Goal: Find contact information: Obtain details needed to contact an individual or organization

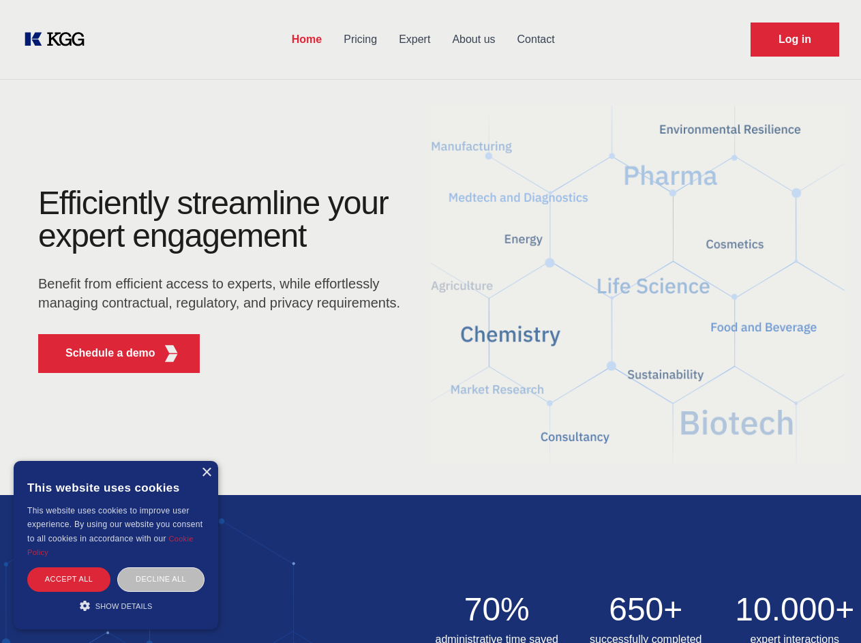
click at [430, 321] on div "Efficiently streamline your expert engagement Benefit from efficient access to …" at bounding box center [223, 285] width 415 height 197
click at [102, 353] on p "Schedule a demo" at bounding box center [110, 353] width 90 height 16
click at [206, 473] on div "× This website uses cookies This website uses cookies to improve user experienc…" at bounding box center [116, 545] width 205 height 168
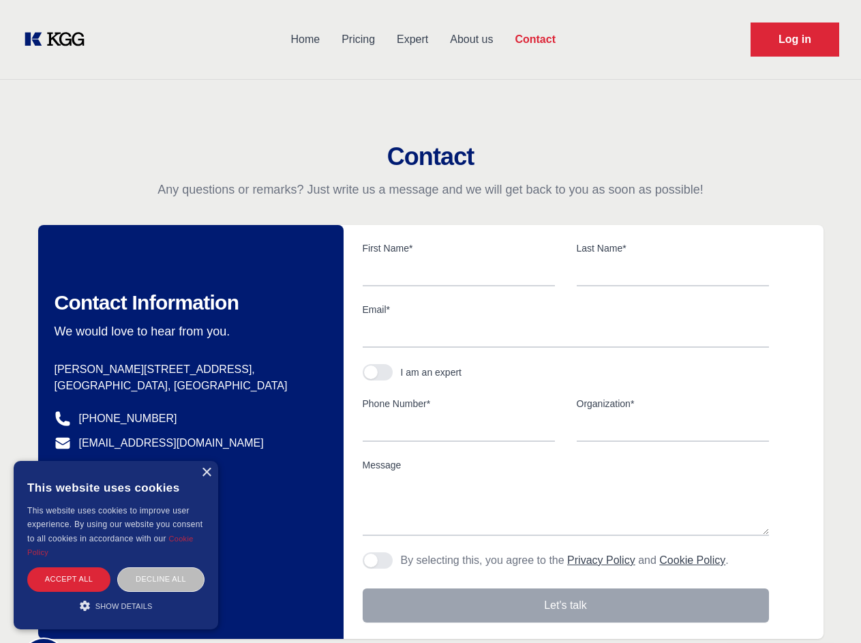
click at [69, 579] on div "Accept all" at bounding box center [68, 579] width 83 height 24
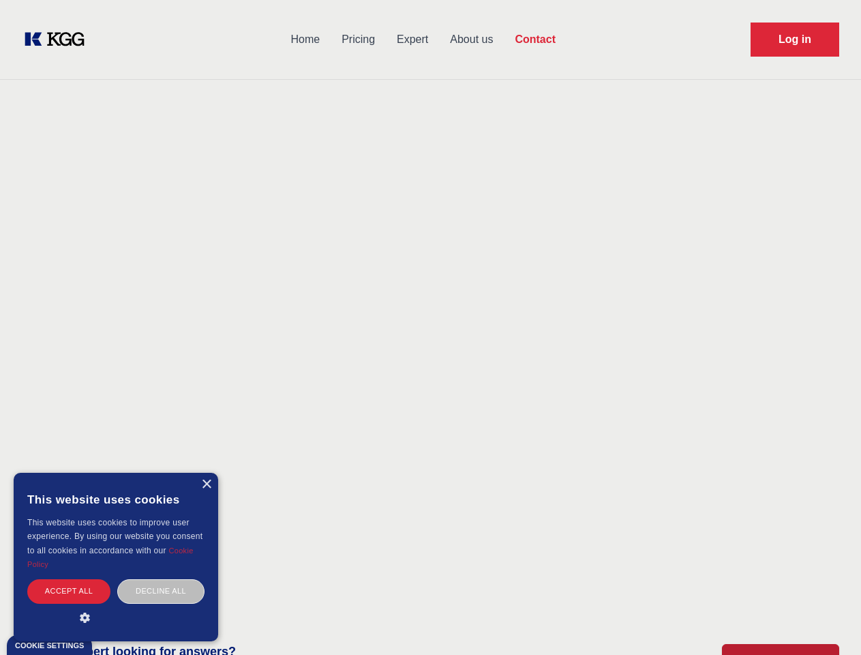
click at [161, 579] on div "Decline all" at bounding box center [160, 591] width 87 height 24
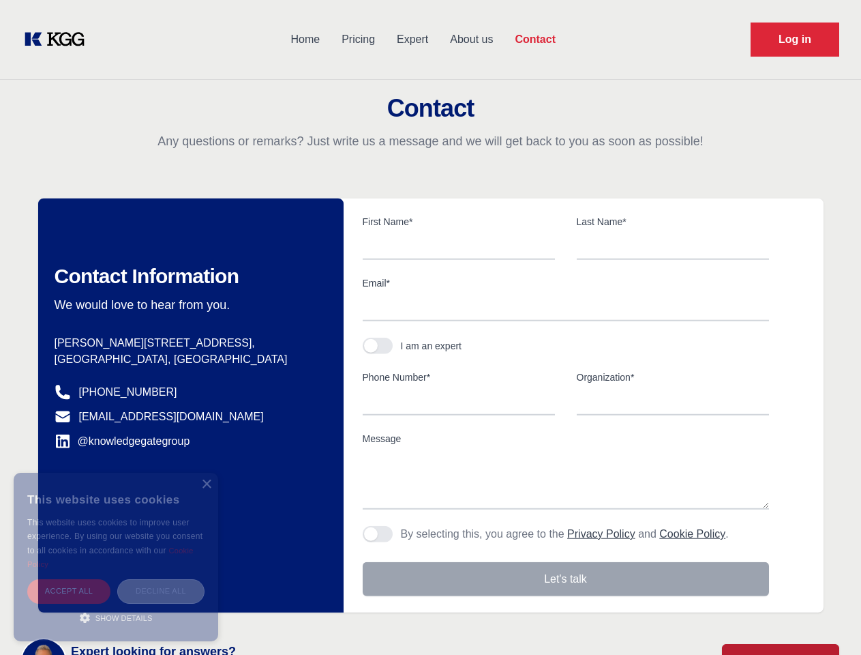
click at [116, 606] on main "Contact Any questions or remarks? Just write us a message and we will get back …" at bounding box center [430, 355] width 861 height 710
